Goal: Feedback & Contribution: Leave review/rating

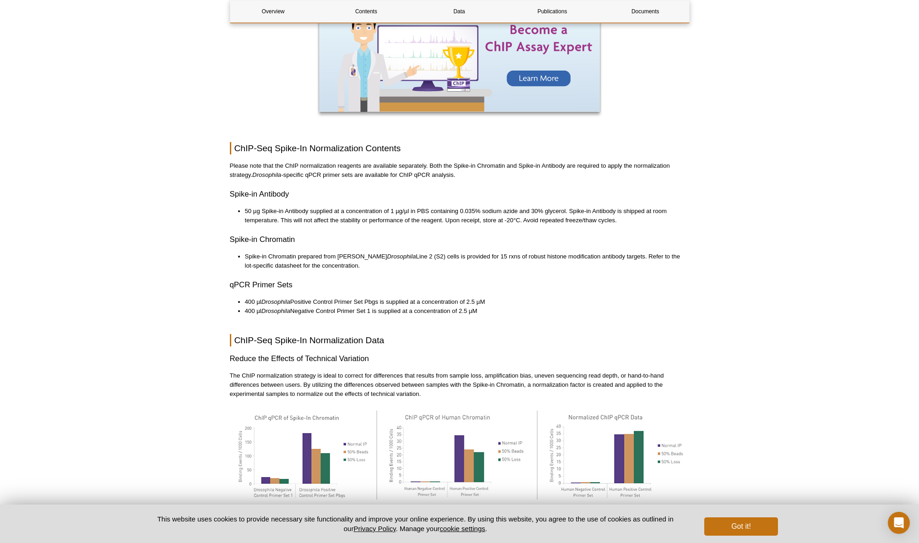
scroll to position [976, 0]
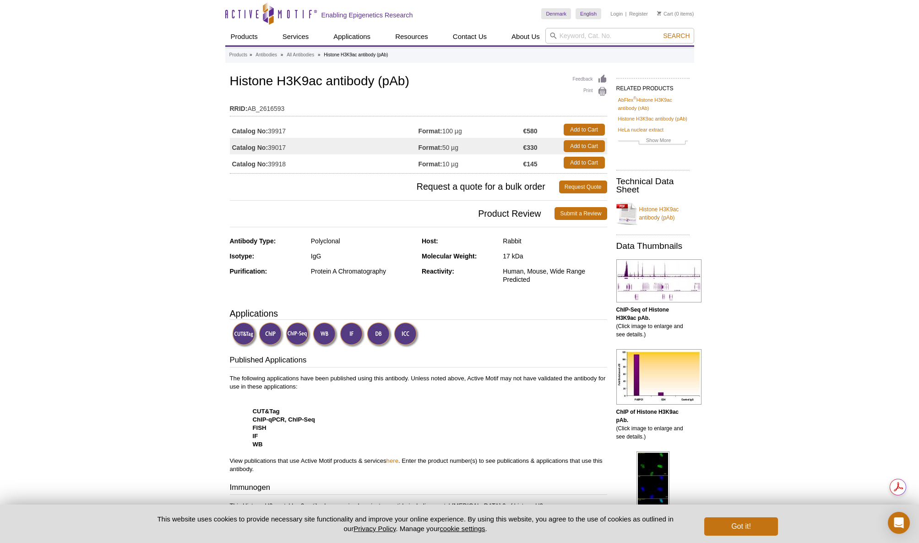
click at [277, 131] on td "Catalog No: 39917" at bounding box center [324, 129] width 189 height 16
click at [653, 289] on img at bounding box center [658, 280] width 85 height 43
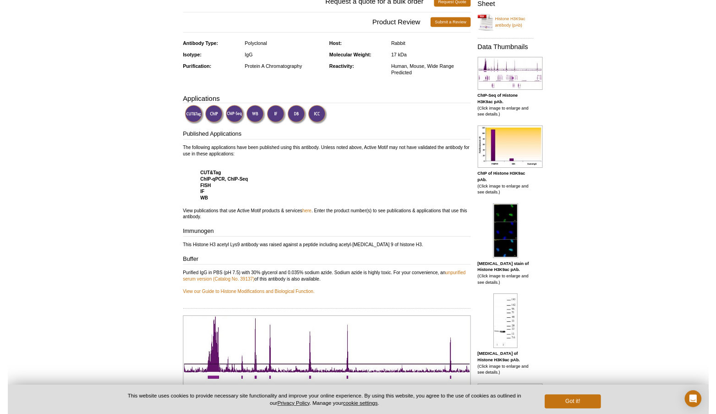
scroll to position [26, 0]
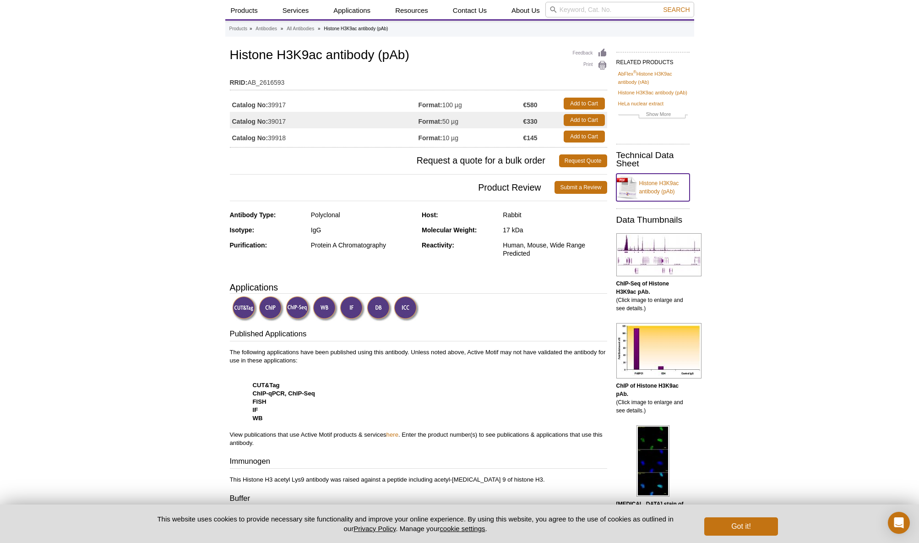
click at [664, 193] on link "Histone H3K9ac antibody (pAb)" at bounding box center [652, 187] width 73 height 27
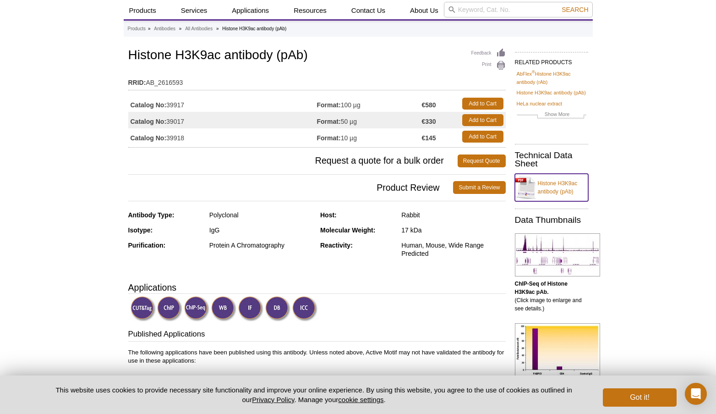
scroll to position [0, 0]
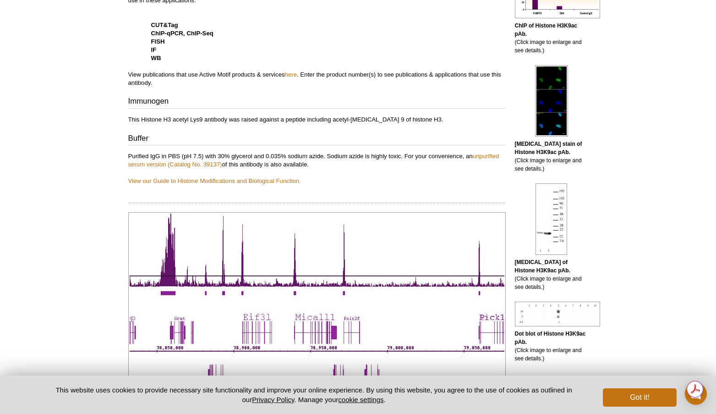
scroll to position [61, 0]
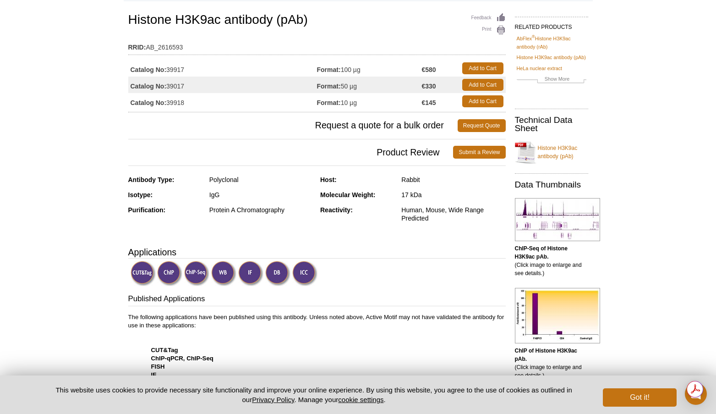
click at [221, 106] on td "Catalog No: 39918" at bounding box center [222, 101] width 189 height 16
drag, startPoint x: 221, startPoint y: 102, endPoint x: 263, endPoint y: 98, distance: 42.4
click at [221, 102] on td "Catalog No: 39918" at bounding box center [222, 101] width 189 height 16
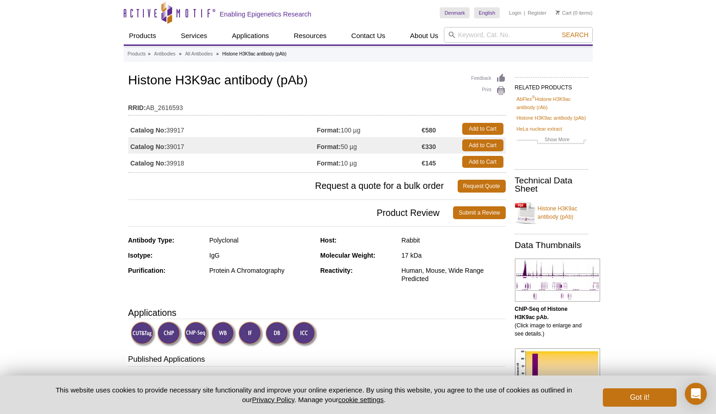
scroll to position [2, 0]
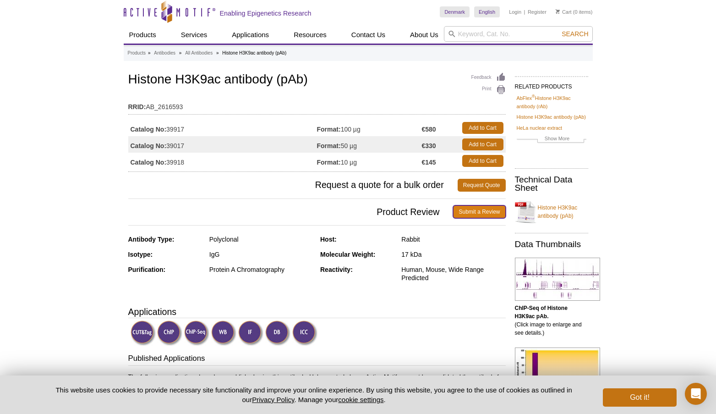
click at [482, 206] on link "Submit a Review" at bounding box center [479, 211] width 52 height 13
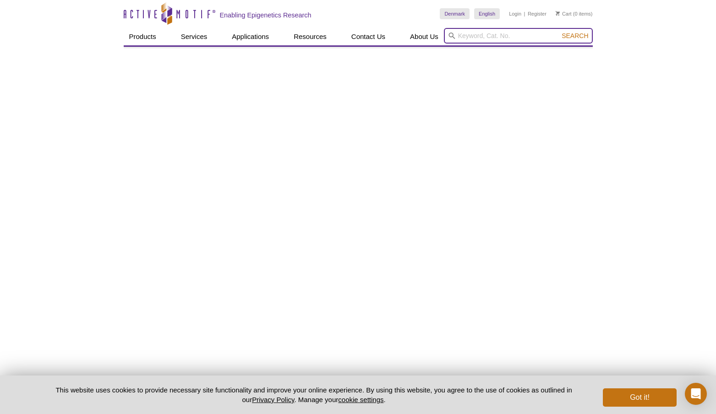
click at [507, 36] on input "search" at bounding box center [518, 36] width 149 height 16
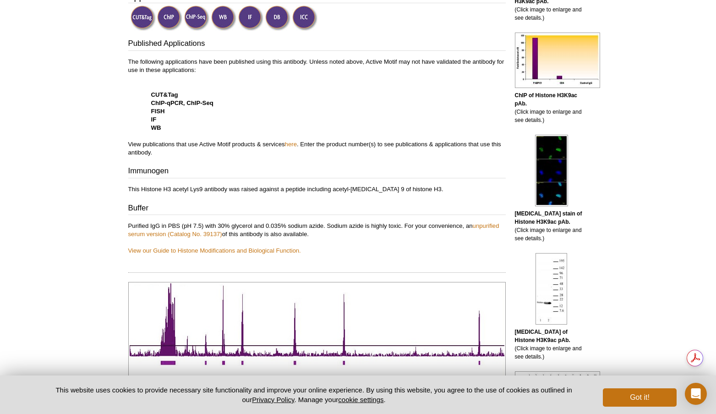
scroll to position [160, 0]
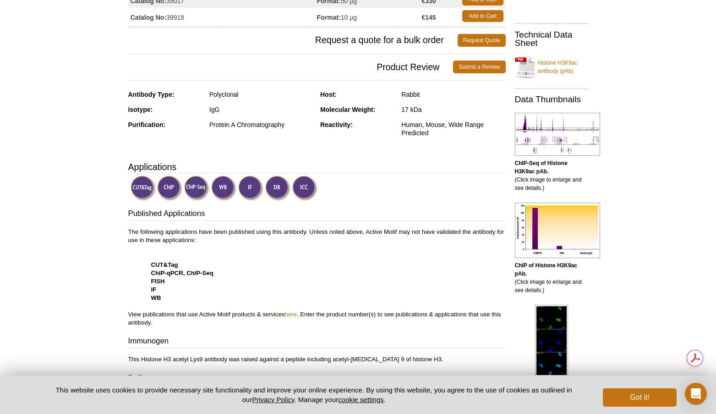
click at [415, 61] on span "Product Review" at bounding box center [290, 66] width 325 height 13
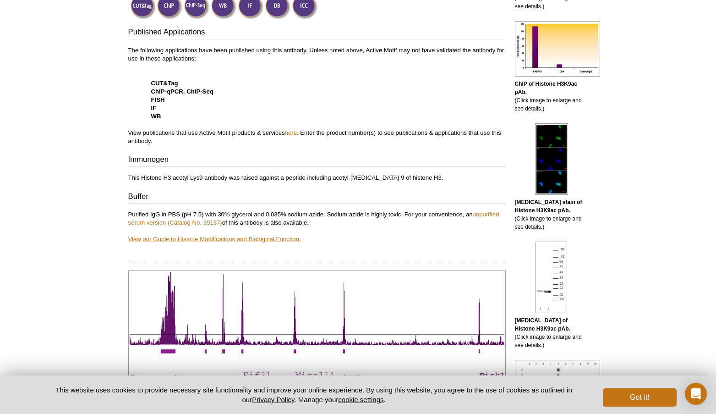
scroll to position [329, 0]
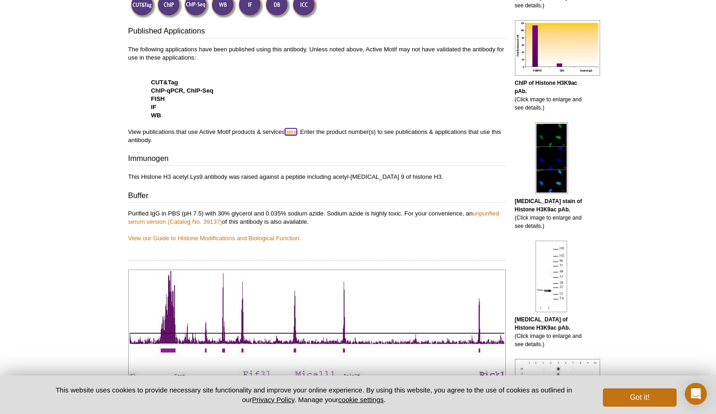
click at [291, 133] on link "here" at bounding box center [291, 131] width 12 height 7
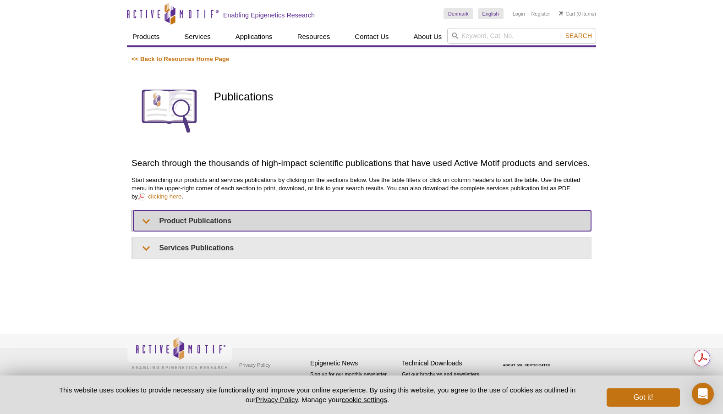
click at [240, 218] on summary "Product Publications" at bounding box center [362, 220] width 458 height 21
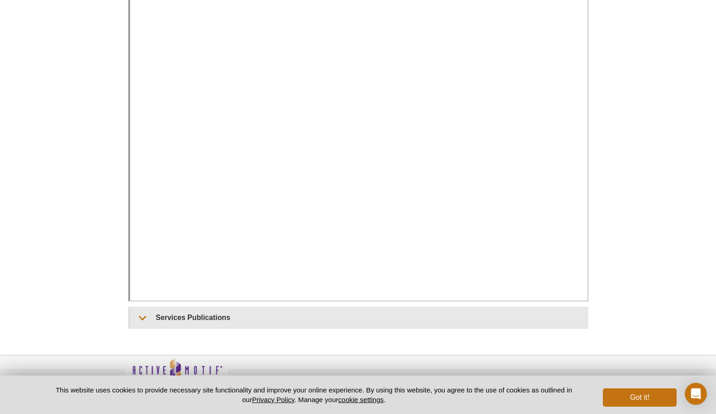
scroll to position [403, 0]
